Goal: Contribute content: Add original content to the website for others to see

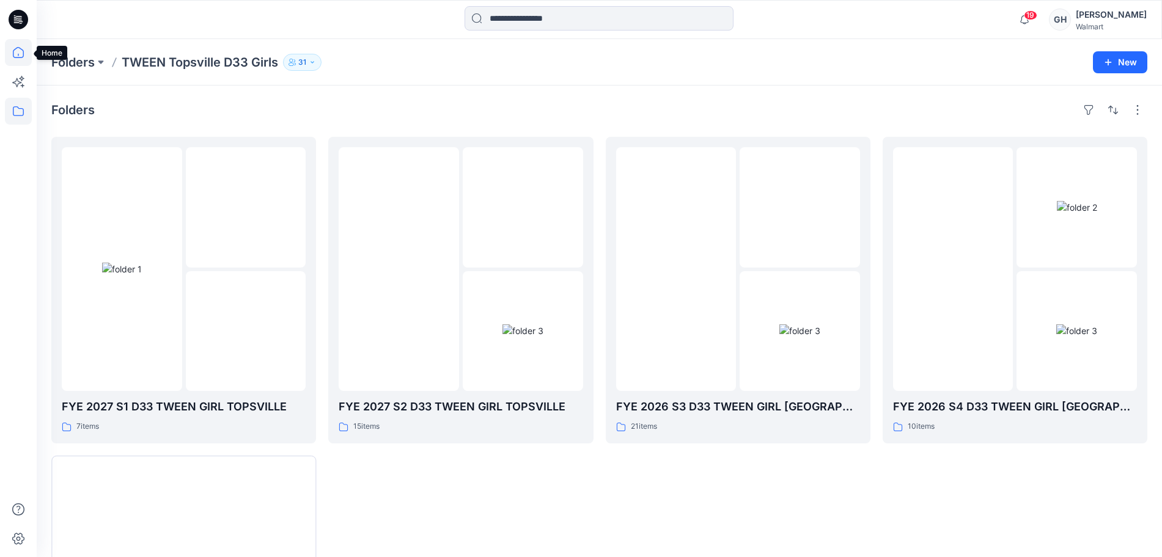
click at [22, 44] on icon at bounding box center [18, 52] width 27 height 27
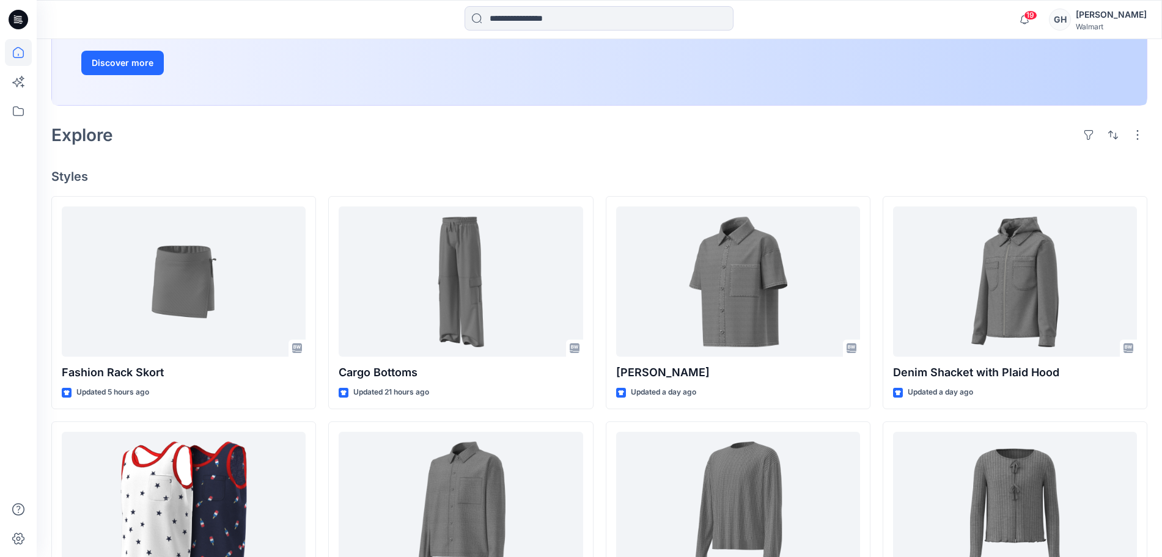
scroll to position [229, 0]
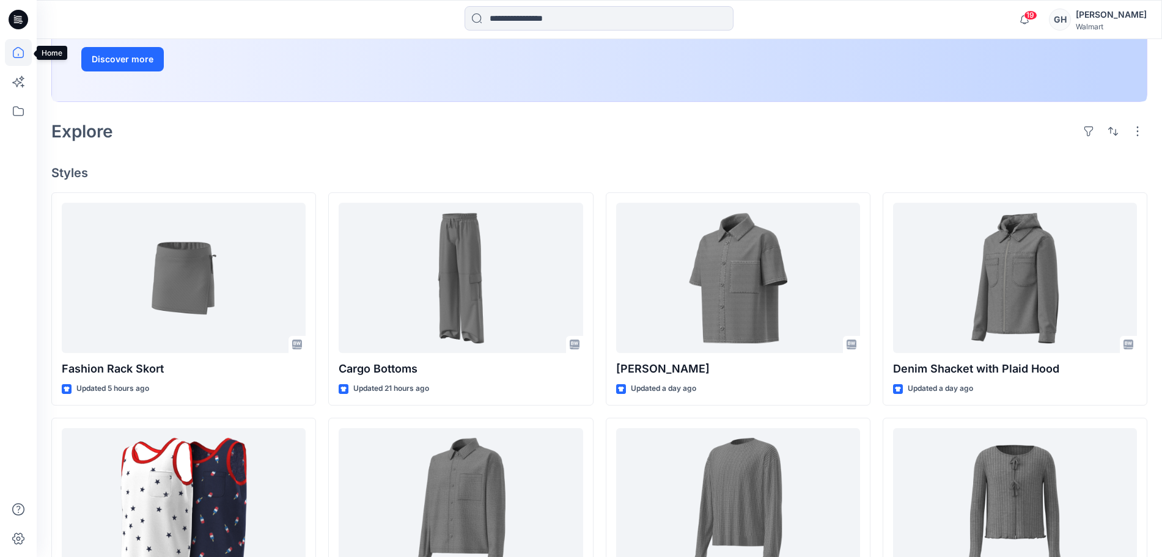
click at [15, 56] on icon at bounding box center [18, 52] width 27 height 27
click at [22, 114] on icon at bounding box center [18, 111] width 27 height 27
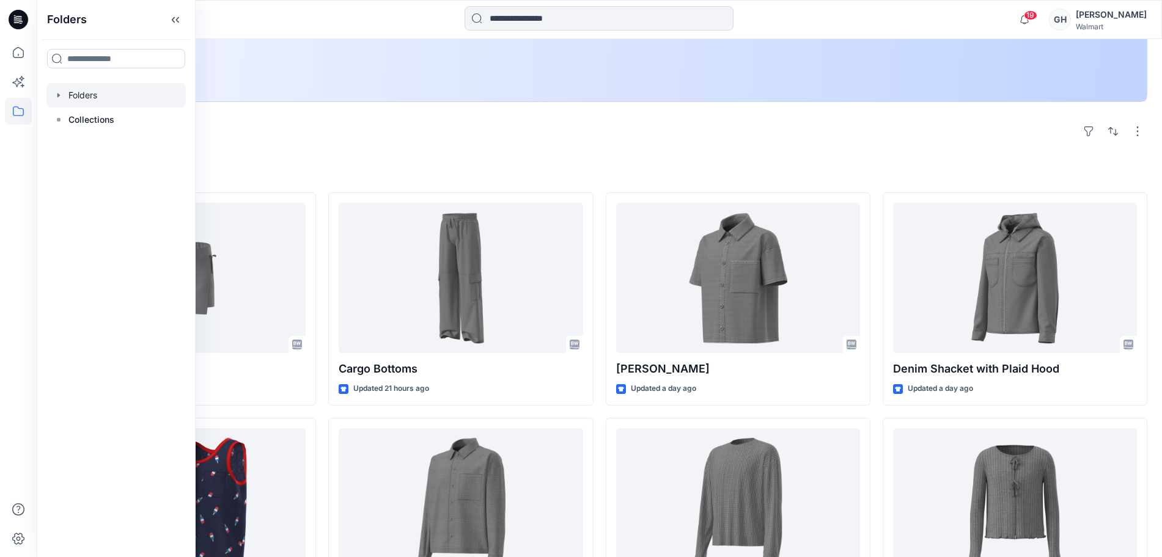
click at [131, 88] on div at bounding box center [115, 95] width 139 height 24
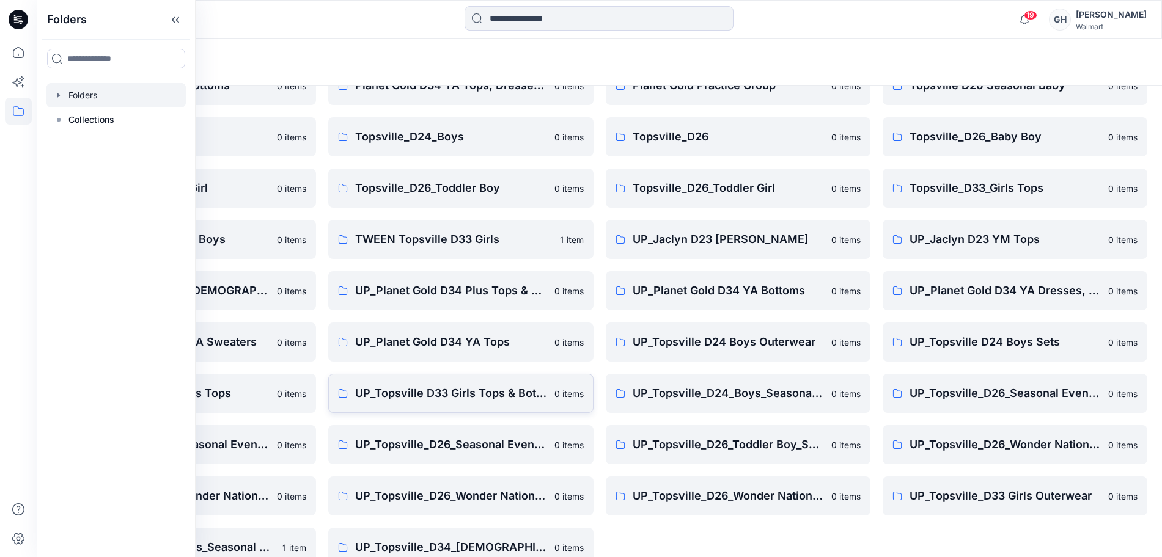
scroll to position [144, 0]
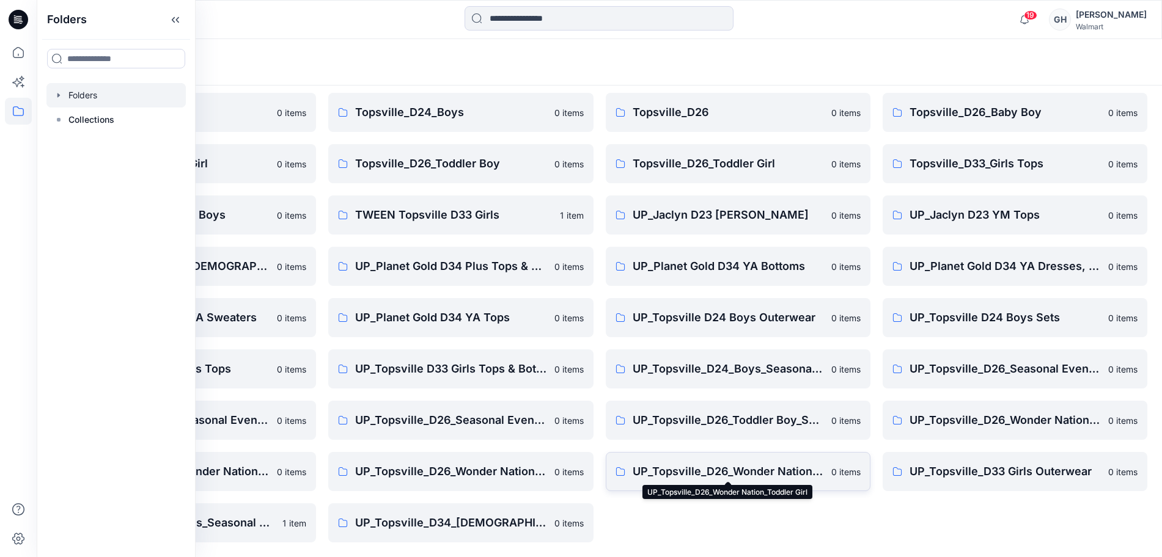
click at [734, 469] on p "UP_Topsville_D26_Wonder Nation_Toddler Girl" at bounding box center [727, 471] width 191 height 17
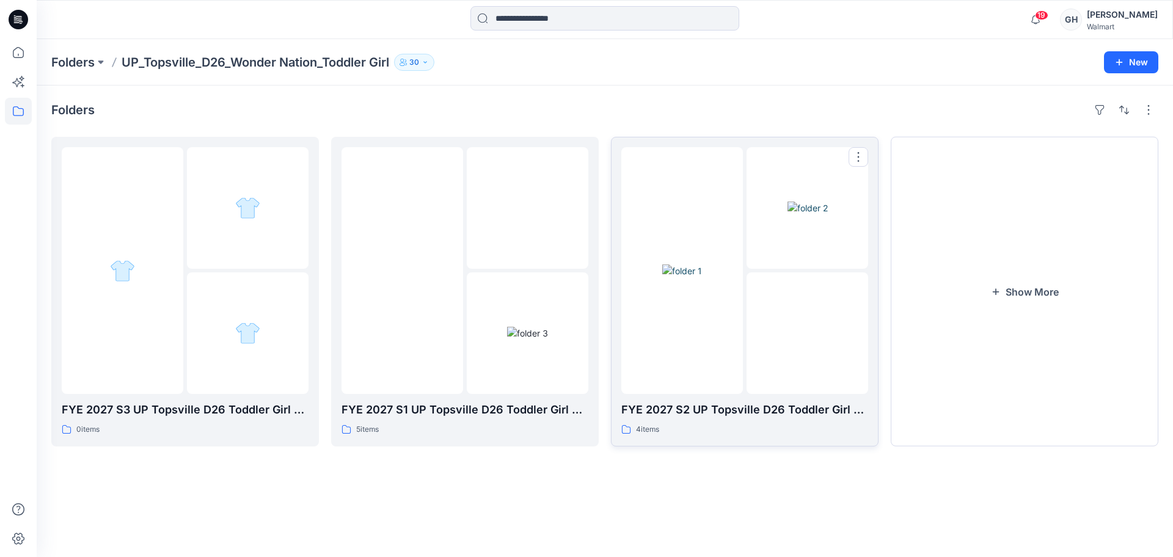
click at [711, 332] on div at bounding box center [682, 270] width 122 height 247
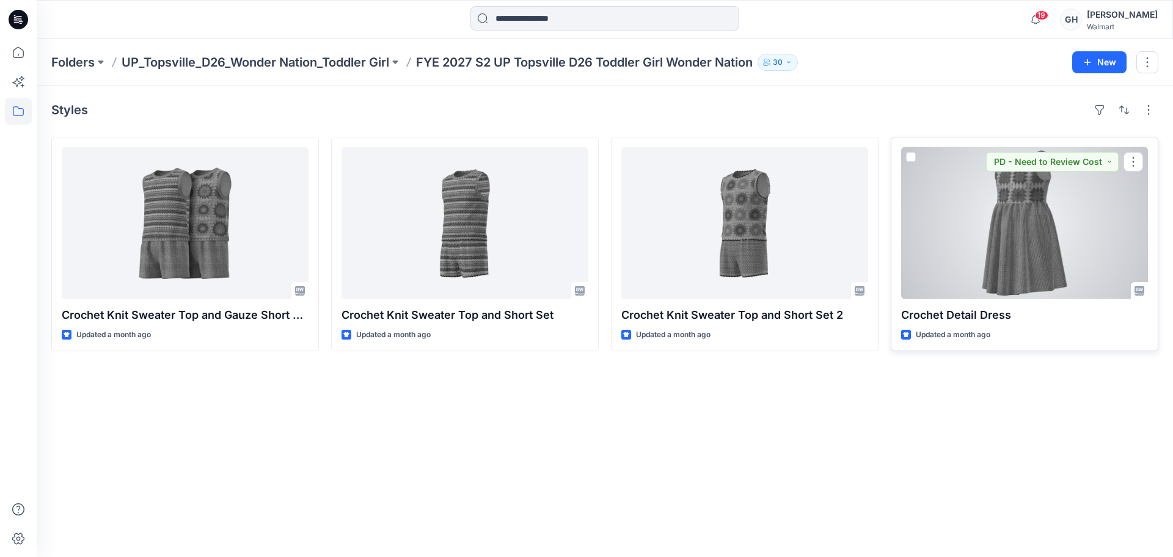
click at [1030, 245] on div at bounding box center [1024, 223] width 247 height 152
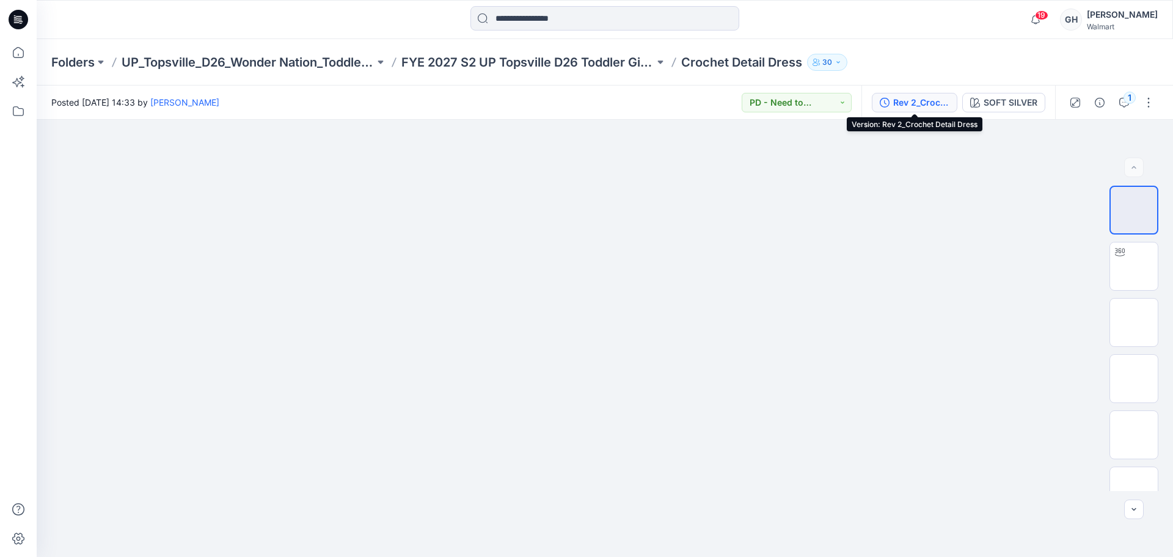
click at [890, 103] on button "Rev 2_Crochet Detail Dress" at bounding box center [915, 103] width 86 height 20
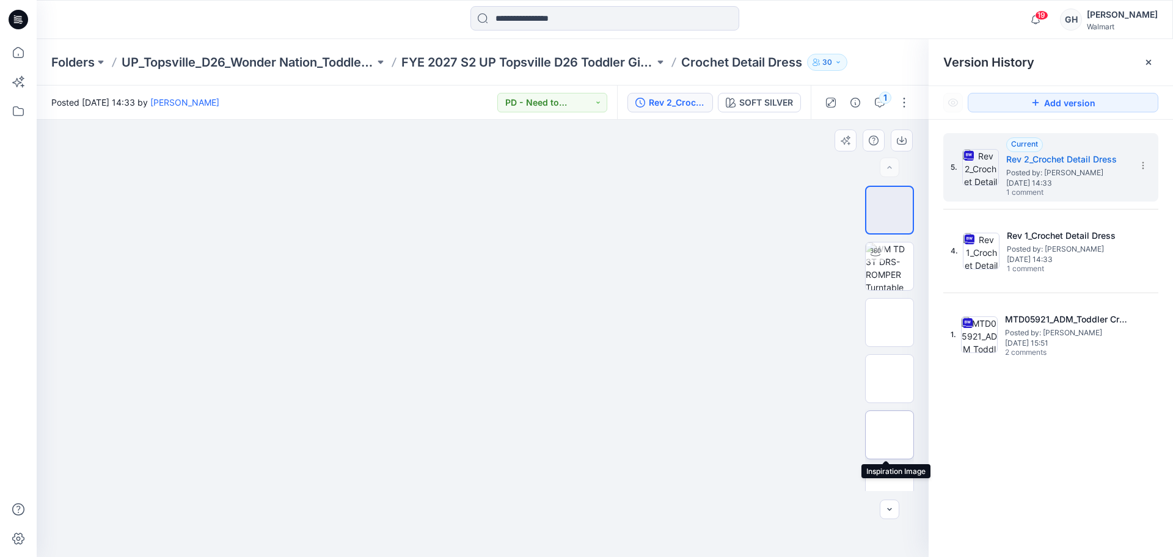
click at [890, 435] on img at bounding box center [890, 435] width 0 height 0
click at [899, 141] on icon "button" at bounding box center [902, 141] width 10 height 10
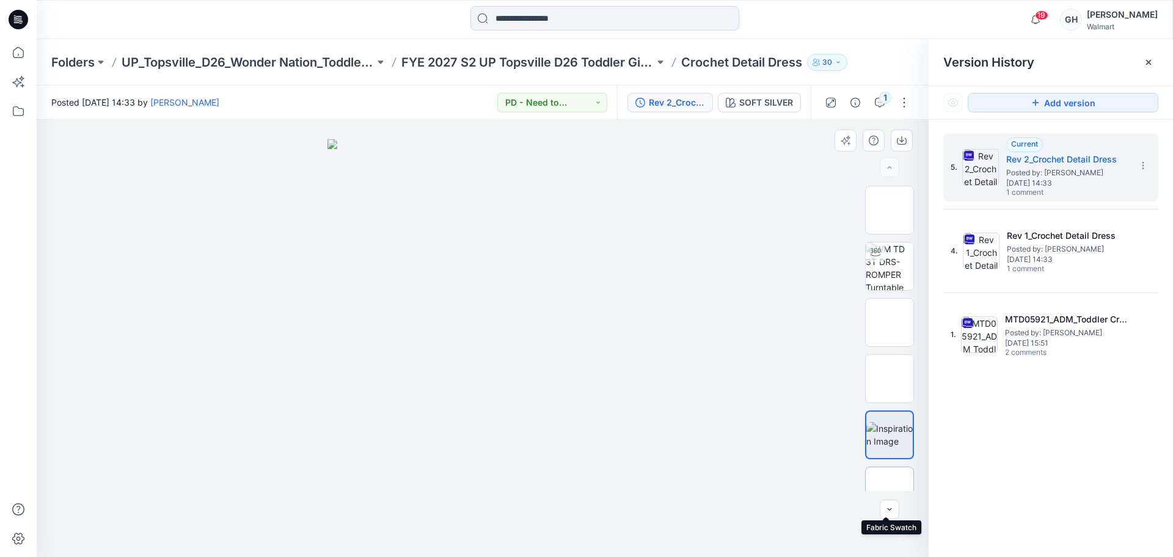
click at [890, 491] on img at bounding box center [890, 491] width 0 height 0
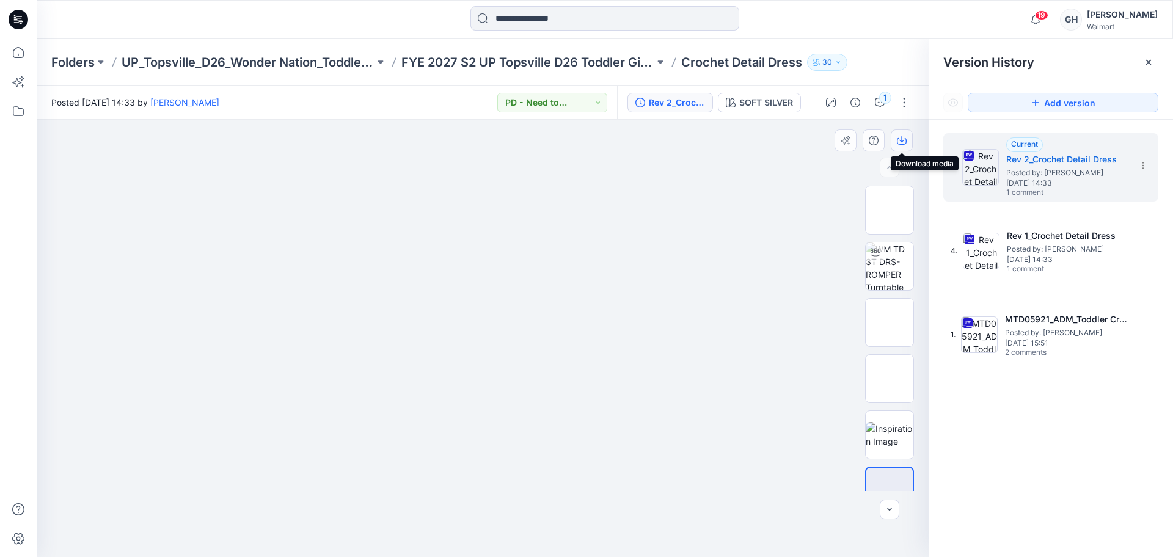
drag, startPoint x: 902, startPoint y: 133, endPoint x: 910, endPoint y: 149, distance: 18.6
click at [902, 132] on button "button" at bounding box center [902, 141] width 22 height 22
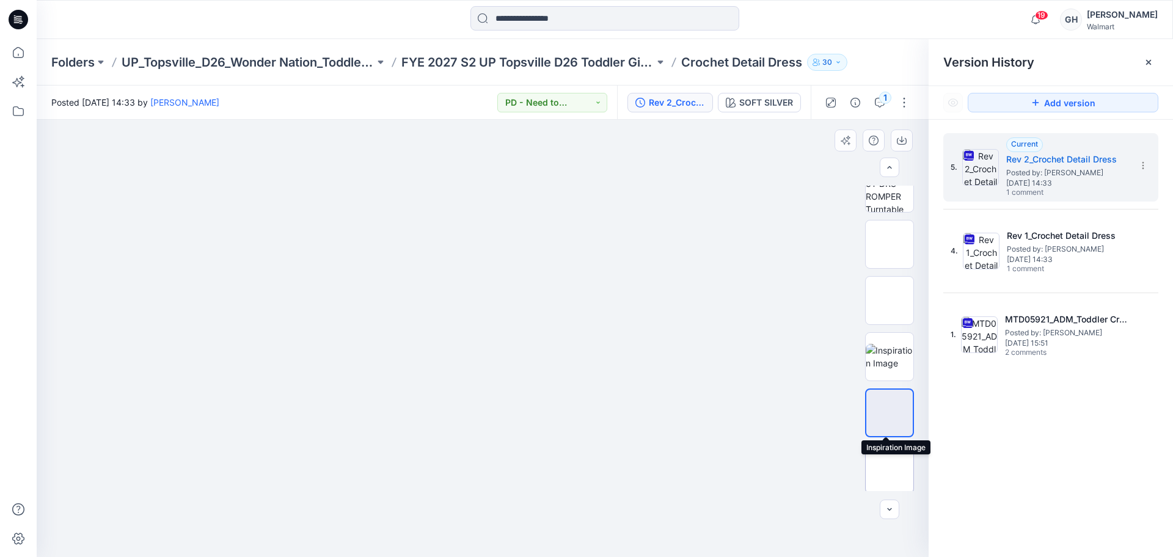
scroll to position [137, 0]
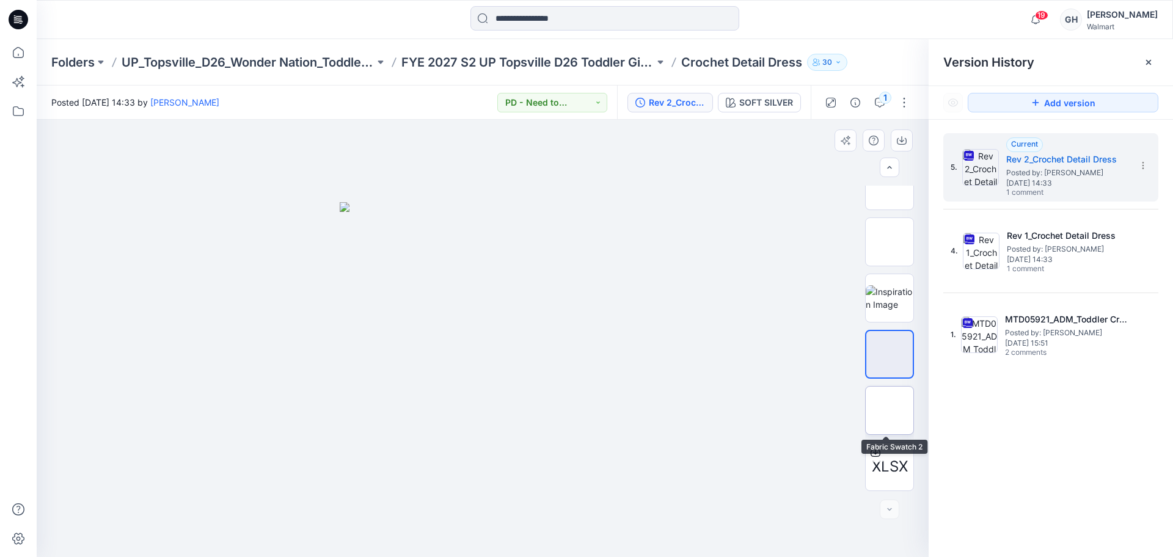
click at [890, 411] on img at bounding box center [890, 411] width 0 height 0
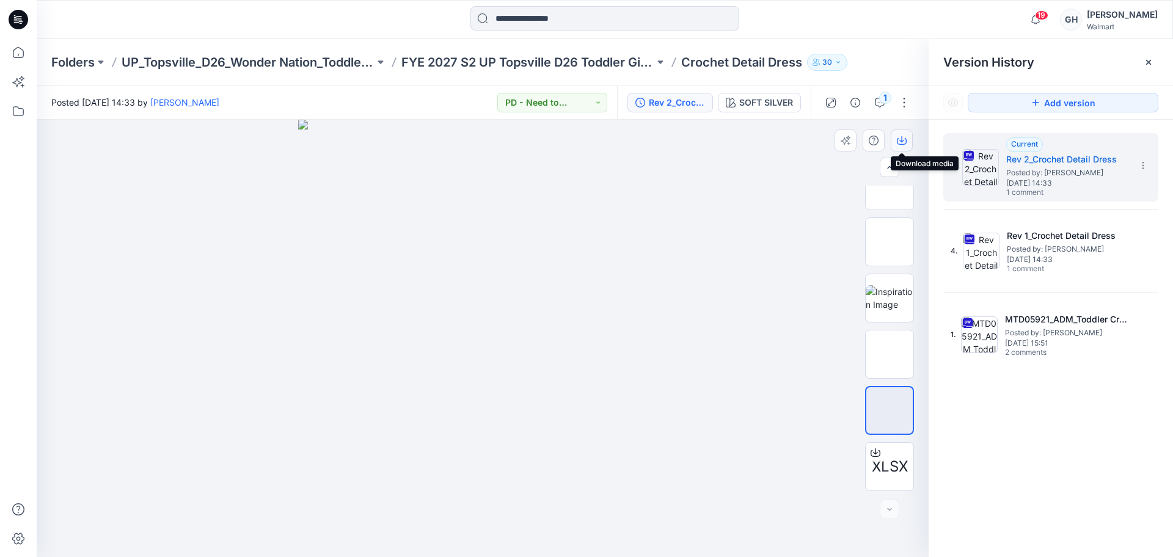
click at [896, 136] on button "button" at bounding box center [902, 141] width 22 height 22
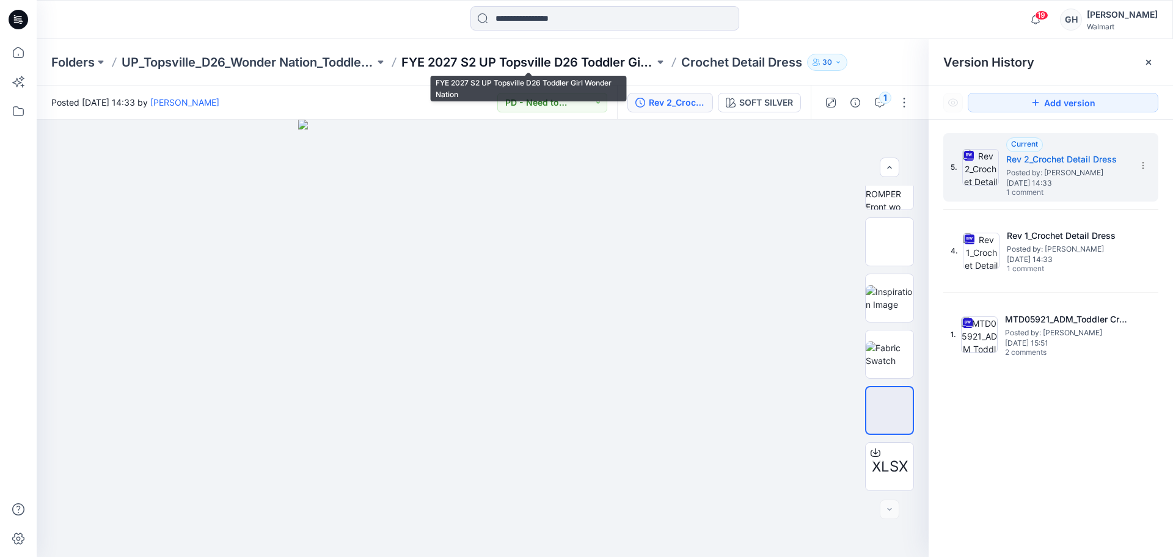
click at [571, 57] on p "FYE 2027 S2 UP Topsville D26 Toddler Girl Wonder Nation" at bounding box center [527, 62] width 253 height 17
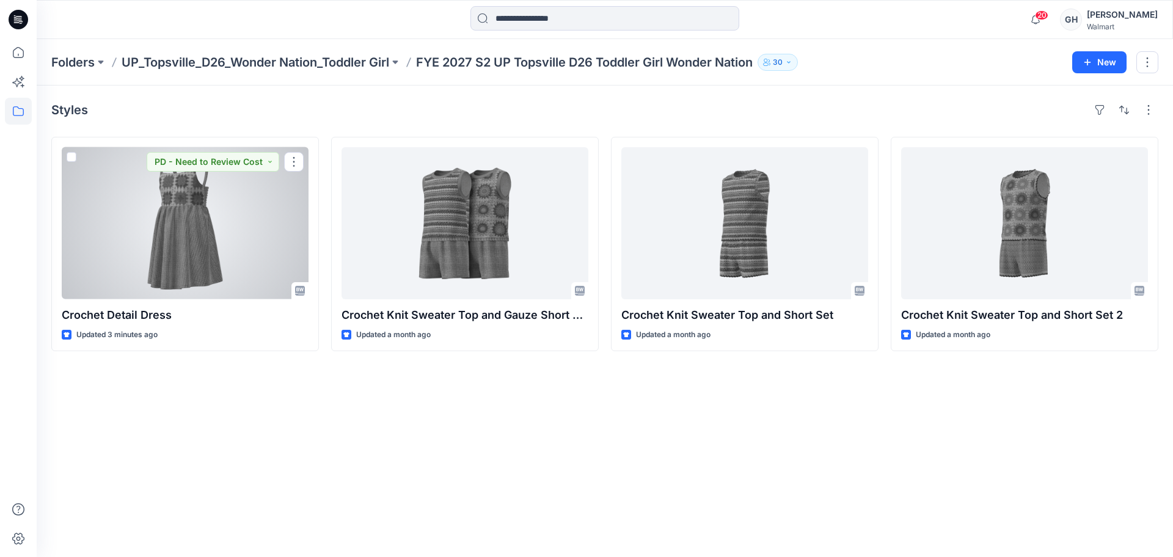
drag, startPoint x: 210, startPoint y: 265, endPoint x: 222, endPoint y: 265, distance: 12.2
click at [210, 265] on div at bounding box center [185, 223] width 247 height 152
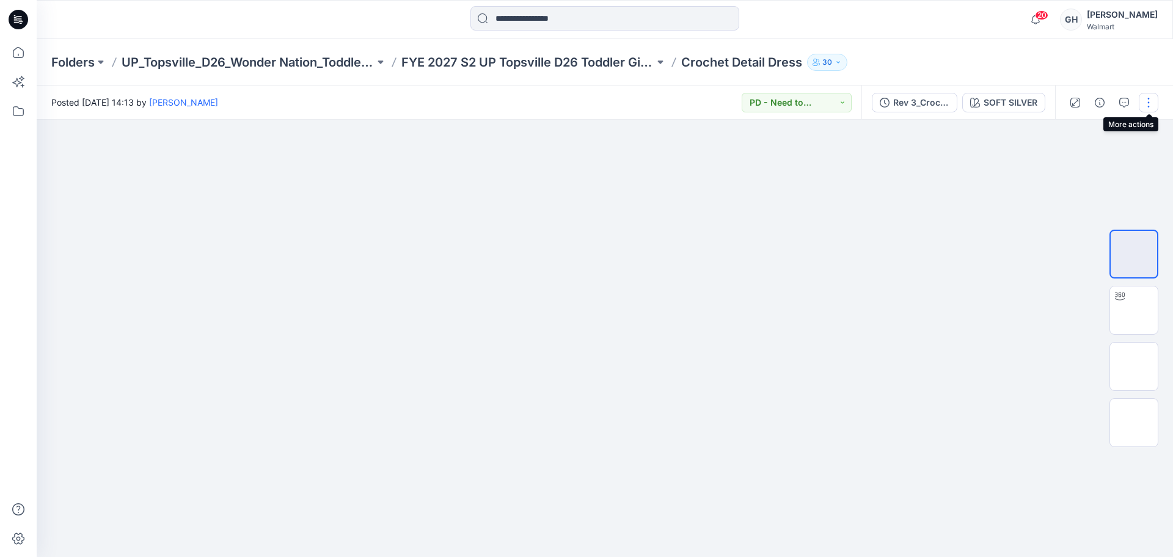
click at [1142, 103] on button "button" at bounding box center [1149, 103] width 20 height 20
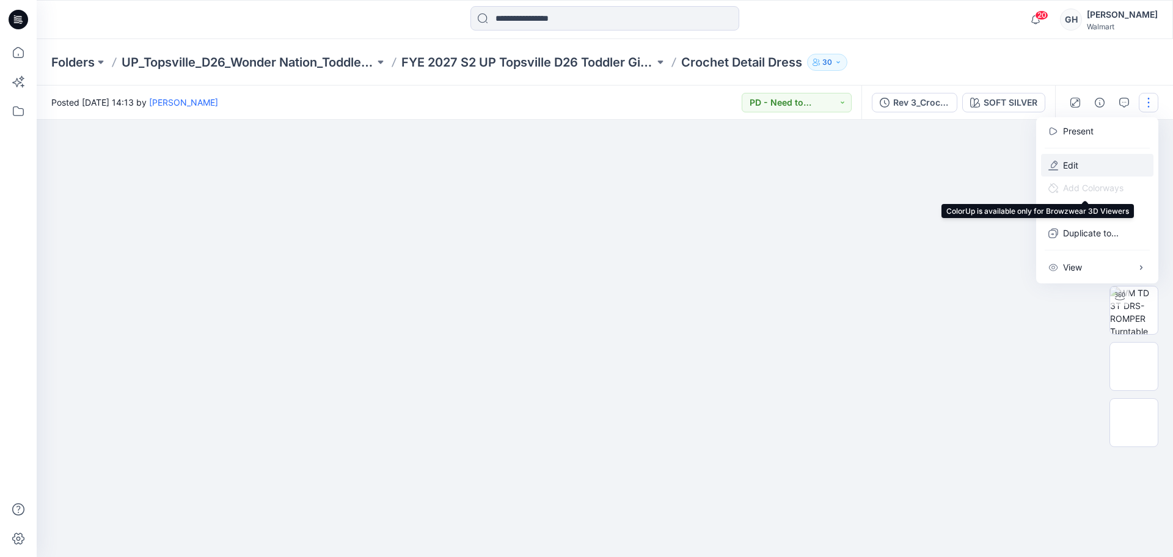
click at [1085, 163] on button "Edit" at bounding box center [1097, 165] width 112 height 23
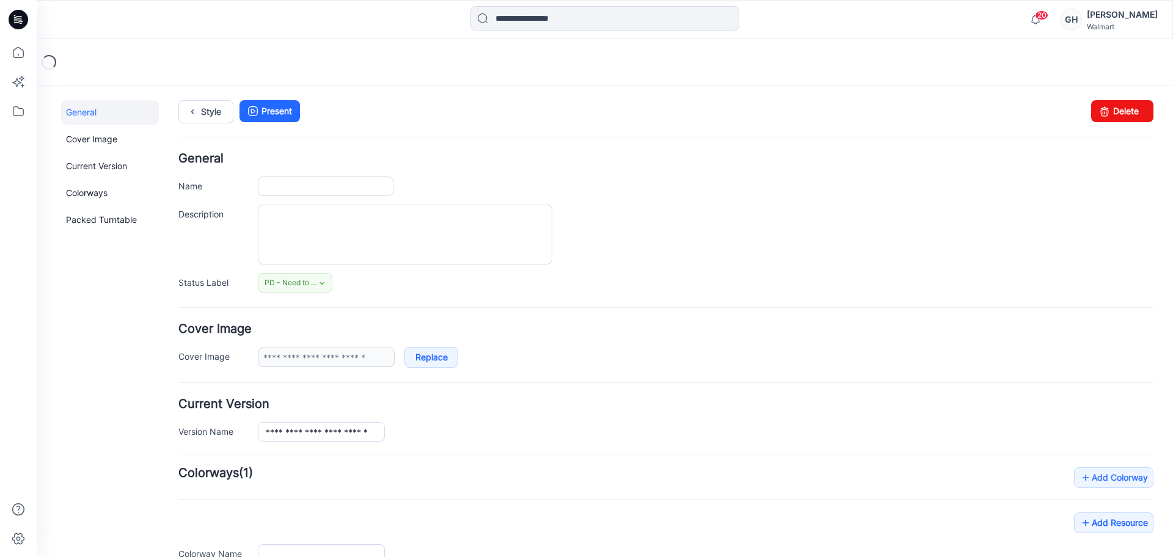
type input "**********"
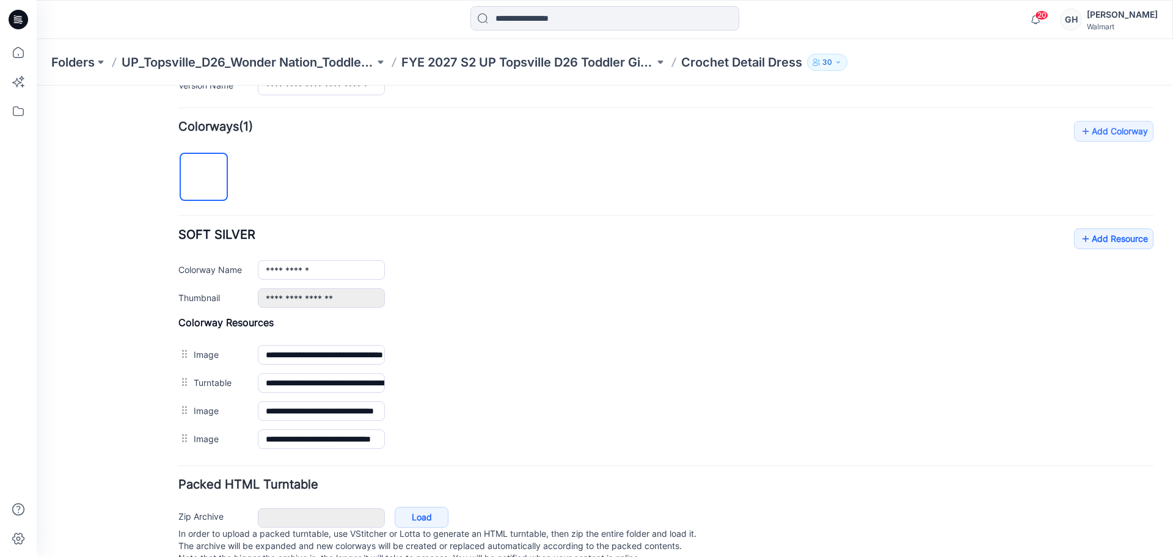
scroll to position [382, 0]
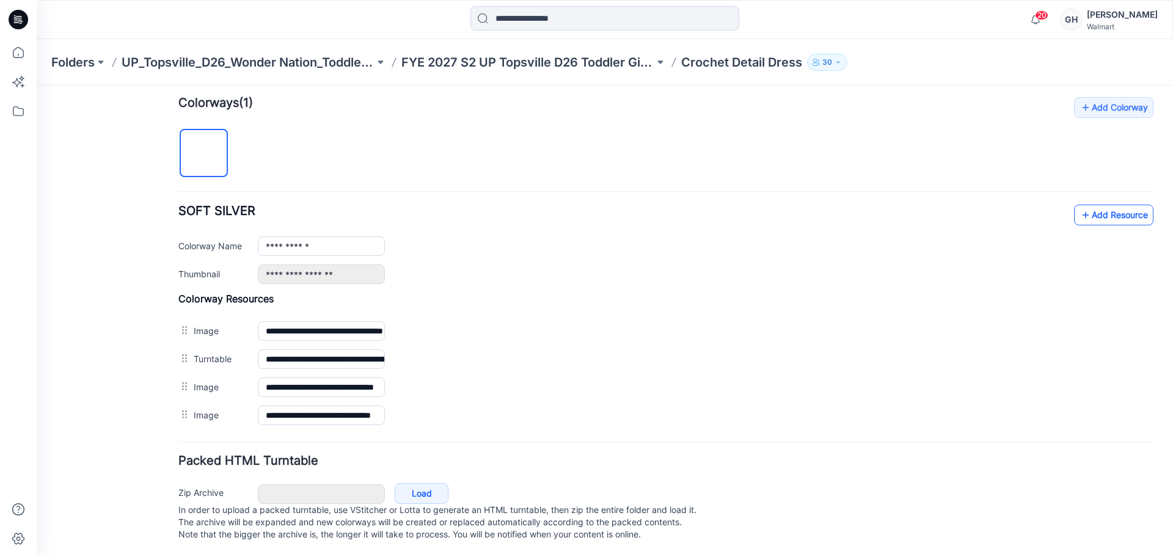
click at [1091, 208] on link "Add Resource" at bounding box center [1113, 215] width 79 height 21
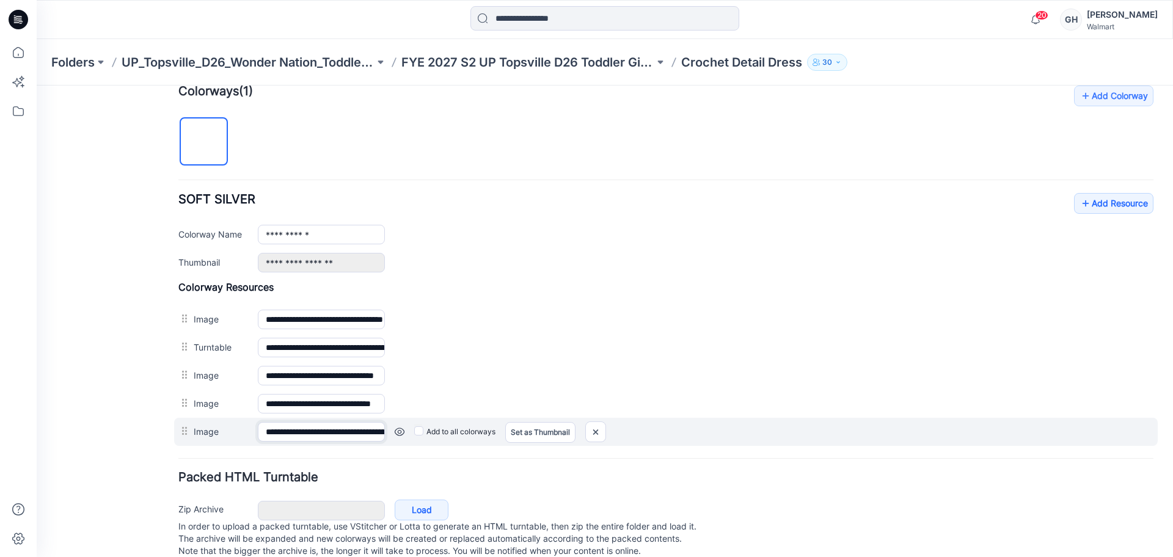
click at [295, 423] on input "**********" at bounding box center [321, 432] width 127 height 20
click at [293, 426] on input "**********" at bounding box center [321, 432] width 127 height 20
click at [293, 427] on input "**********" at bounding box center [321, 432] width 127 height 20
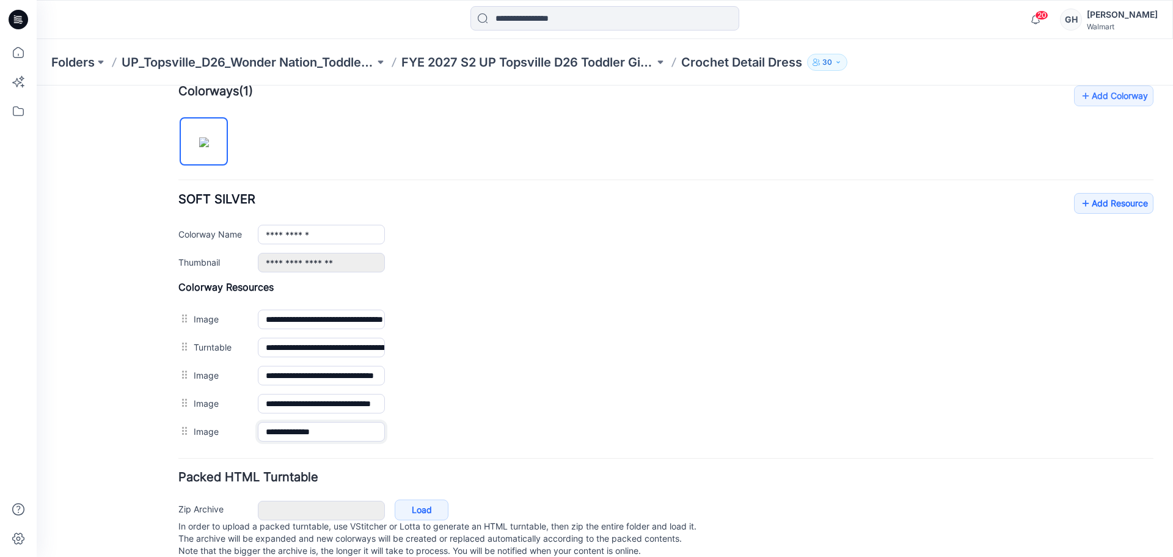
type input "**********"
click at [322, 456] on form "**********" at bounding box center [665, 166] width 975 height 791
click at [1108, 204] on link "Add Resource" at bounding box center [1113, 203] width 79 height 21
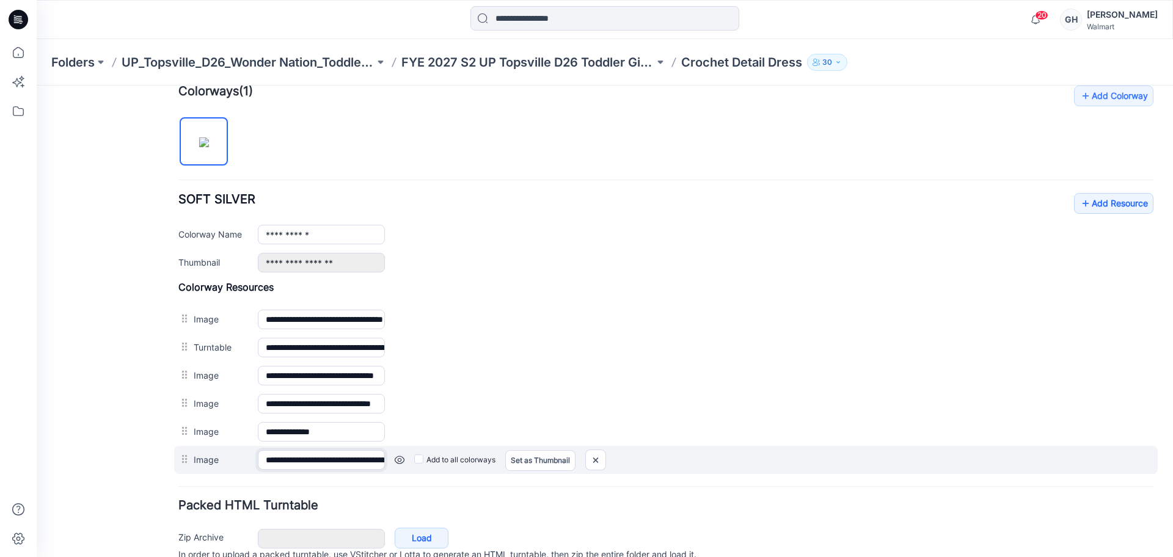
click at [282, 466] on input "**********" at bounding box center [321, 460] width 127 height 20
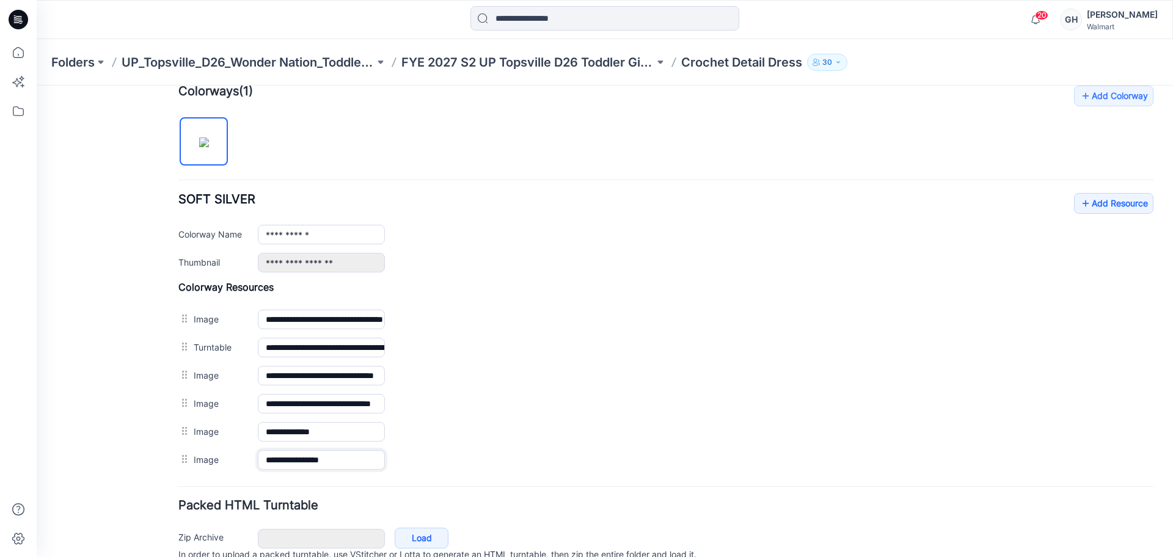
type input "**********"
click at [312, 511] on h4 "Packed HTML Turntable" at bounding box center [665, 506] width 975 height 12
click at [1090, 200] on link "Add Resource" at bounding box center [1113, 203] width 79 height 21
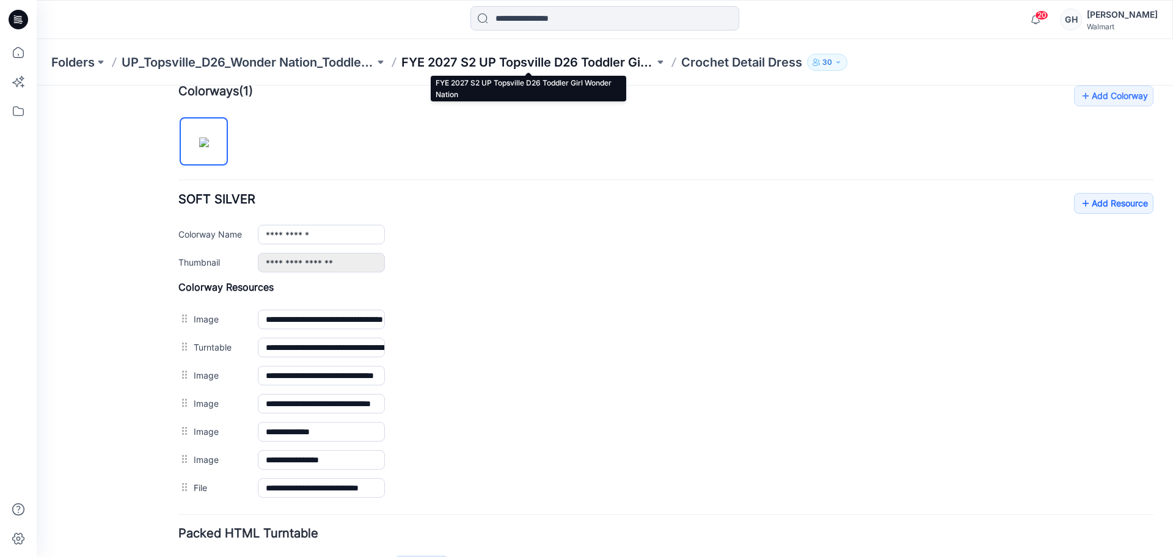
click at [532, 61] on p "FYE 2027 S2 UP Topsville D26 Toddler Girl Wonder Nation" at bounding box center [527, 62] width 253 height 17
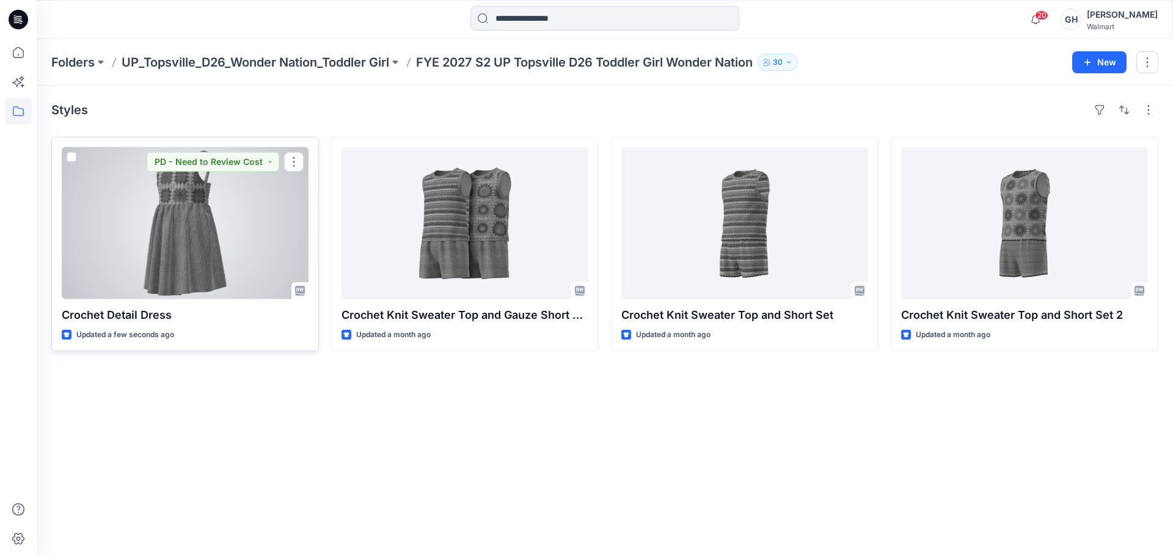
click at [149, 219] on div at bounding box center [185, 223] width 247 height 152
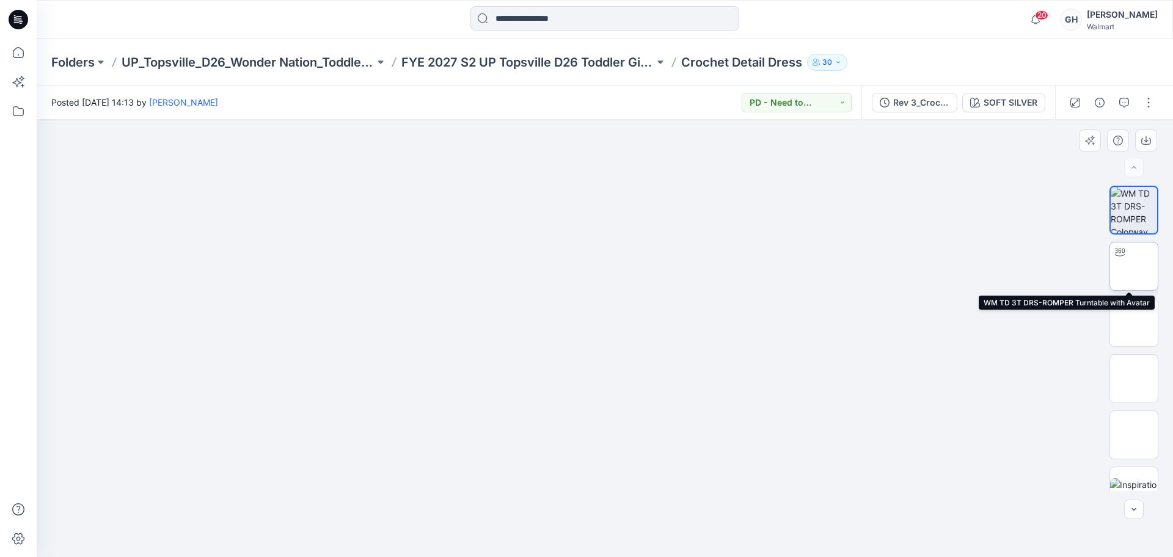
click at [1134, 266] on img at bounding box center [1134, 266] width 0 height 0
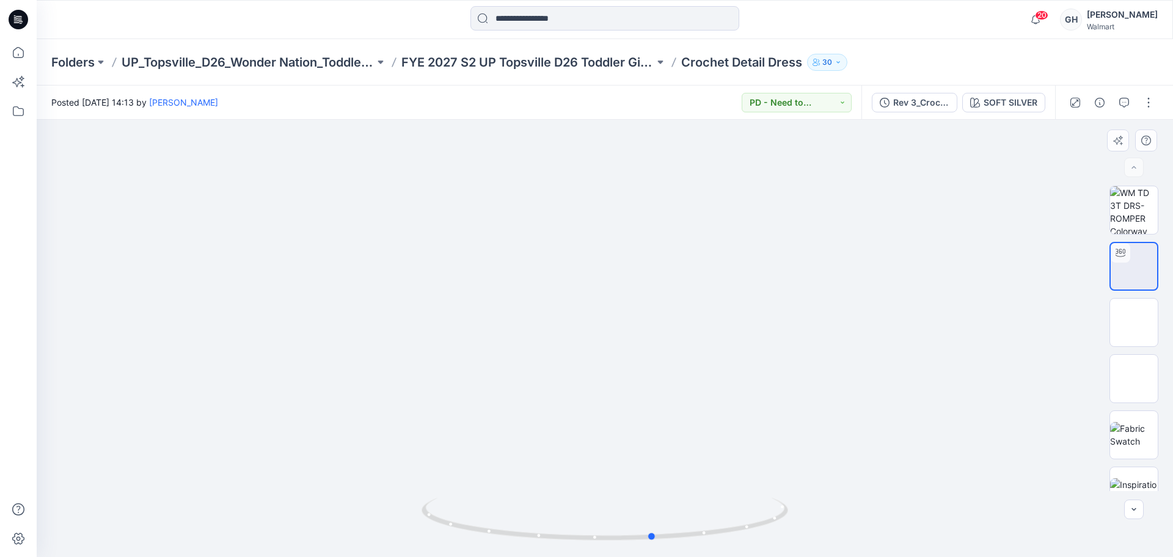
drag, startPoint x: 603, startPoint y: 537, endPoint x: 285, endPoint y: 539, distance: 317.8
click at [285, 539] on div at bounding box center [605, 339] width 1137 height 438
click at [1134, 323] on img at bounding box center [1134, 323] width 0 height 0
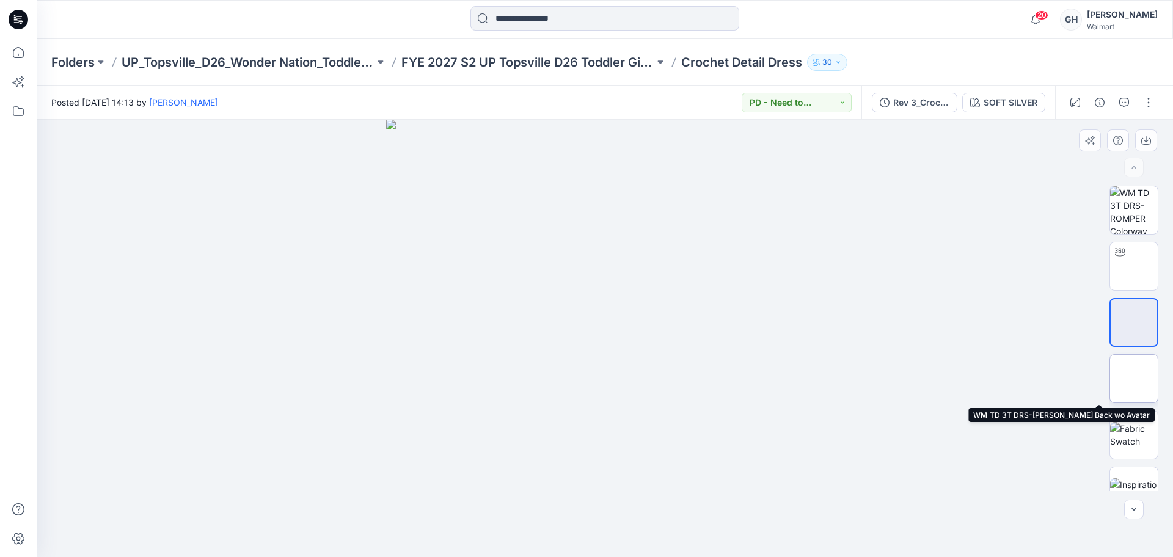
click at [1134, 379] on img at bounding box center [1134, 379] width 0 height 0
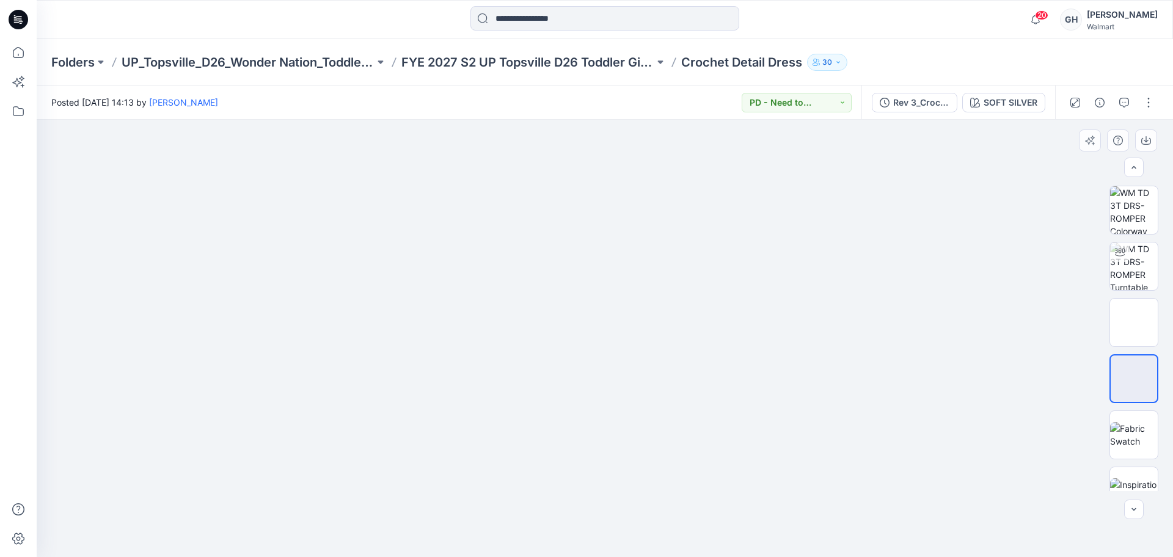
scroll to position [81, 0]
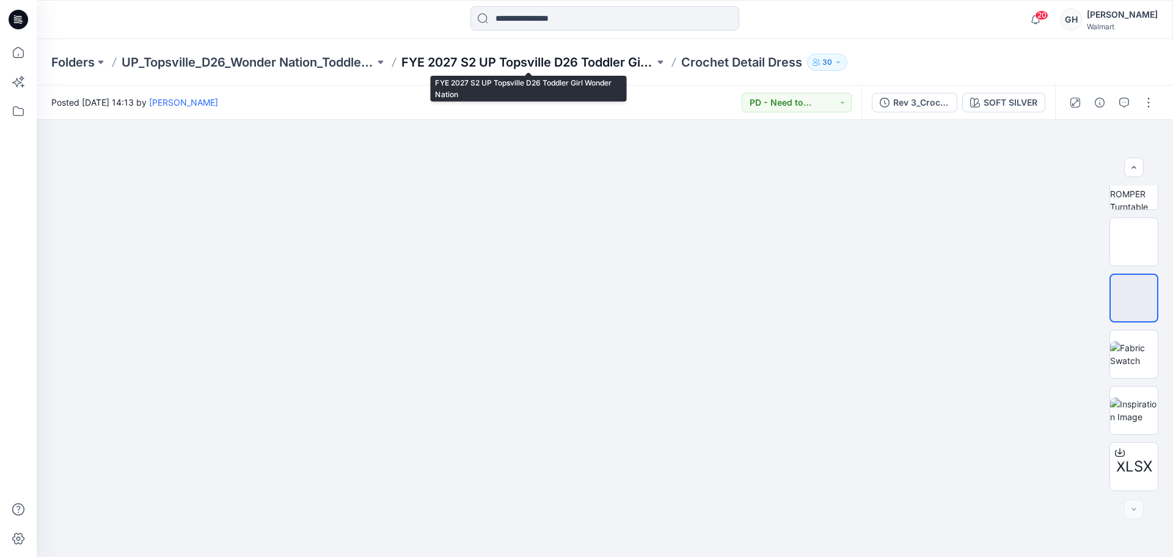
click at [590, 65] on p "FYE 2027 S2 UP Topsville D26 Toddler Girl Wonder Nation" at bounding box center [527, 62] width 253 height 17
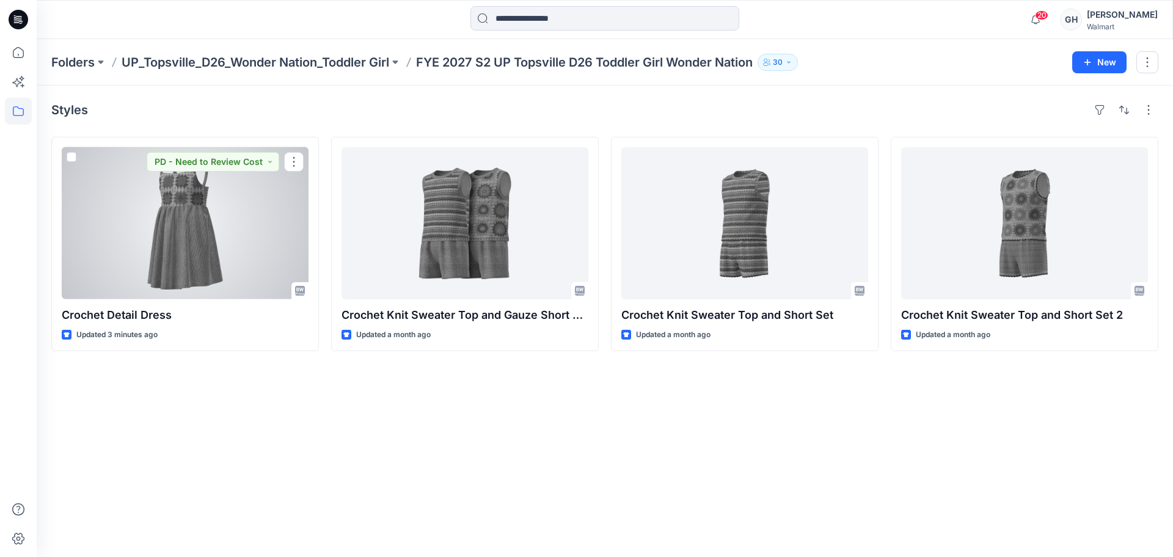
click at [114, 246] on div at bounding box center [185, 223] width 247 height 152
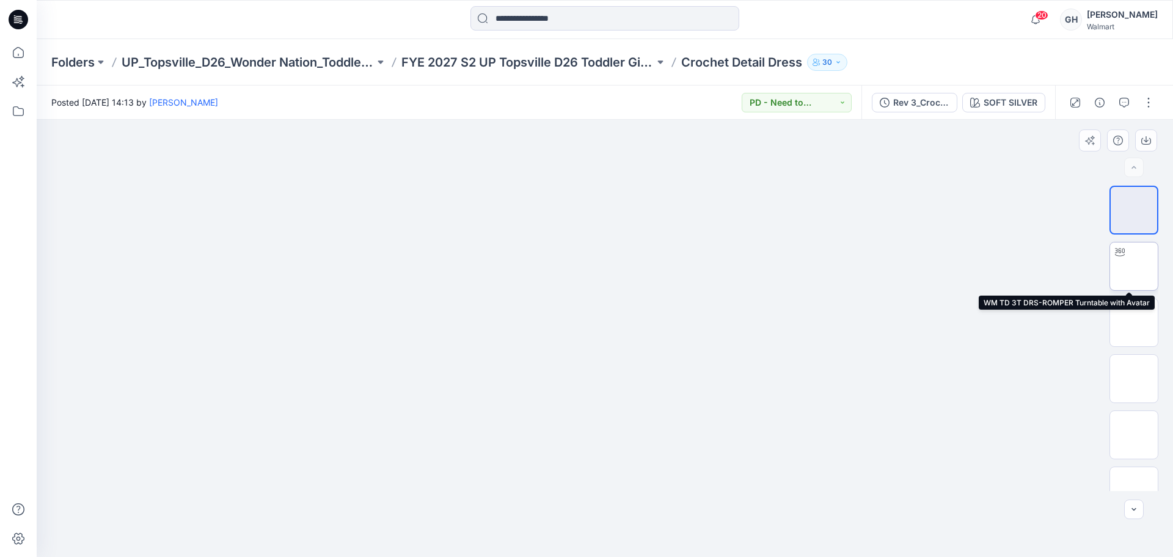
click at [1134, 266] on img at bounding box center [1134, 266] width 0 height 0
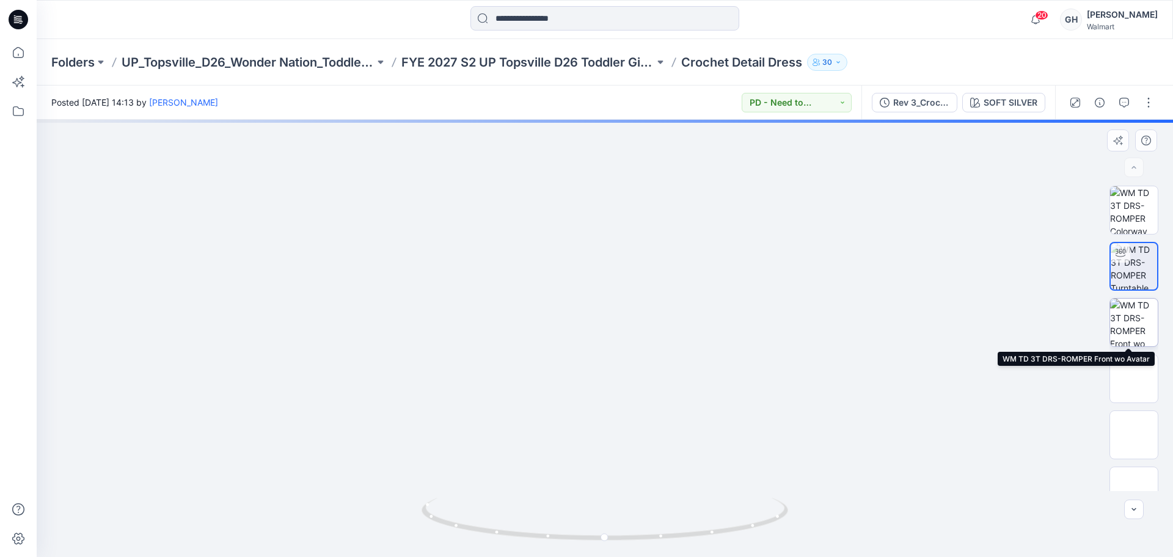
click at [1134, 323] on img at bounding box center [1134, 323] width 48 height 48
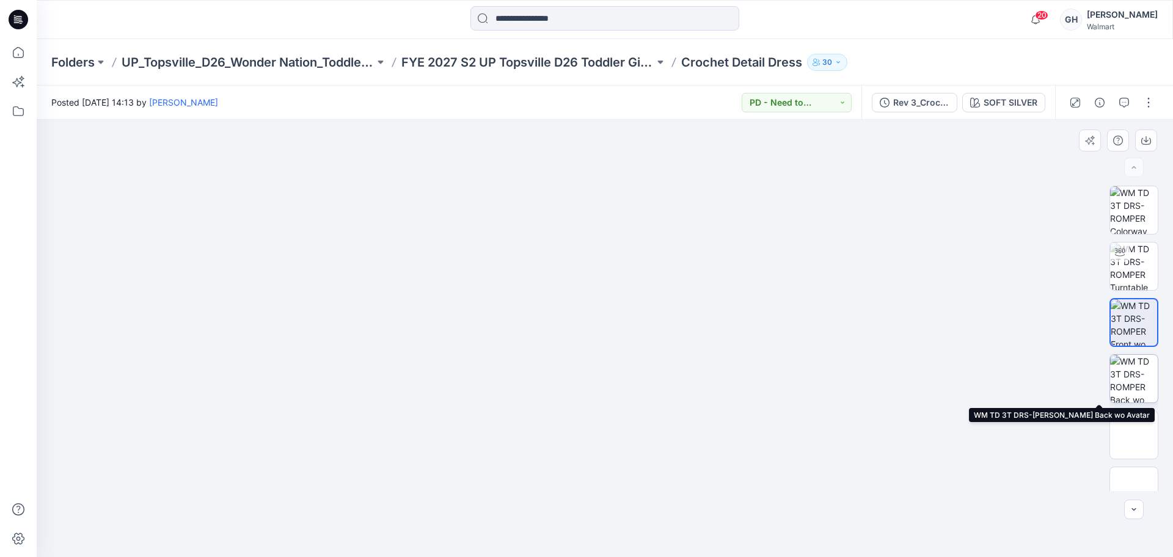
click at [1132, 379] on img at bounding box center [1134, 379] width 48 height 48
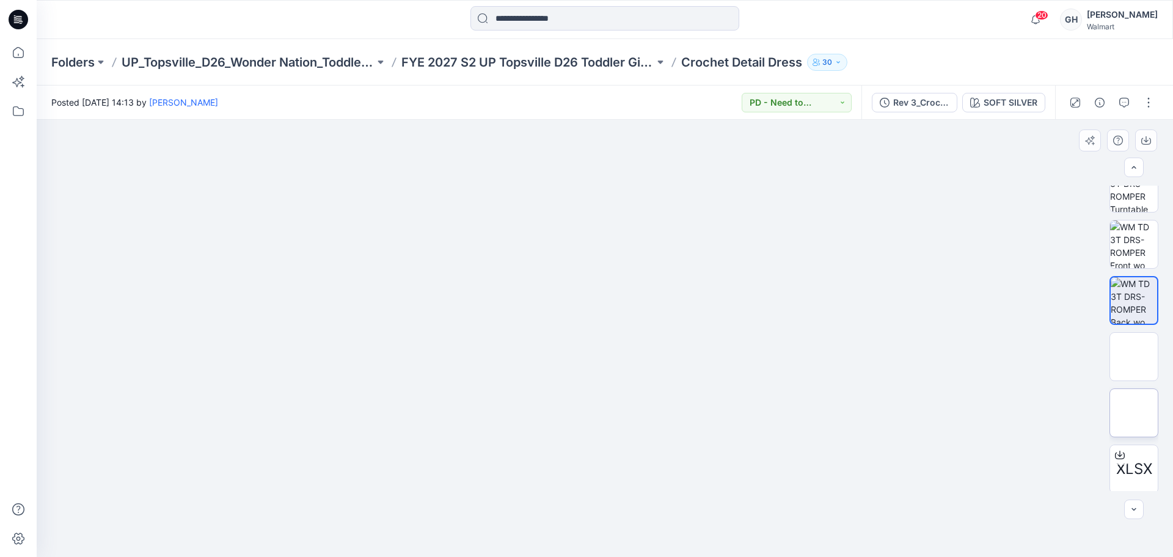
scroll to position [81, 0]
click at [1134, 354] on img at bounding box center [1134, 354] width 0 height 0
drag, startPoint x: 526, startPoint y: 75, endPoint x: 536, endPoint y: 70, distance: 10.7
click at [526, 74] on div "Folders UP_Topsville_D26_Wonder Nation_Toddler Girl FYE 2027 S2 UP Topsville D2…" at bounding box center [605, 62] width 1137 height 46
click at [572, 61] on p "FYE 2027 S2 UP Topsville D26 Toddler Girl Wonder Nation" at bounding box center [527, 62] width 253 height 17
